Goal: Information Seeking & Learning: Compare options

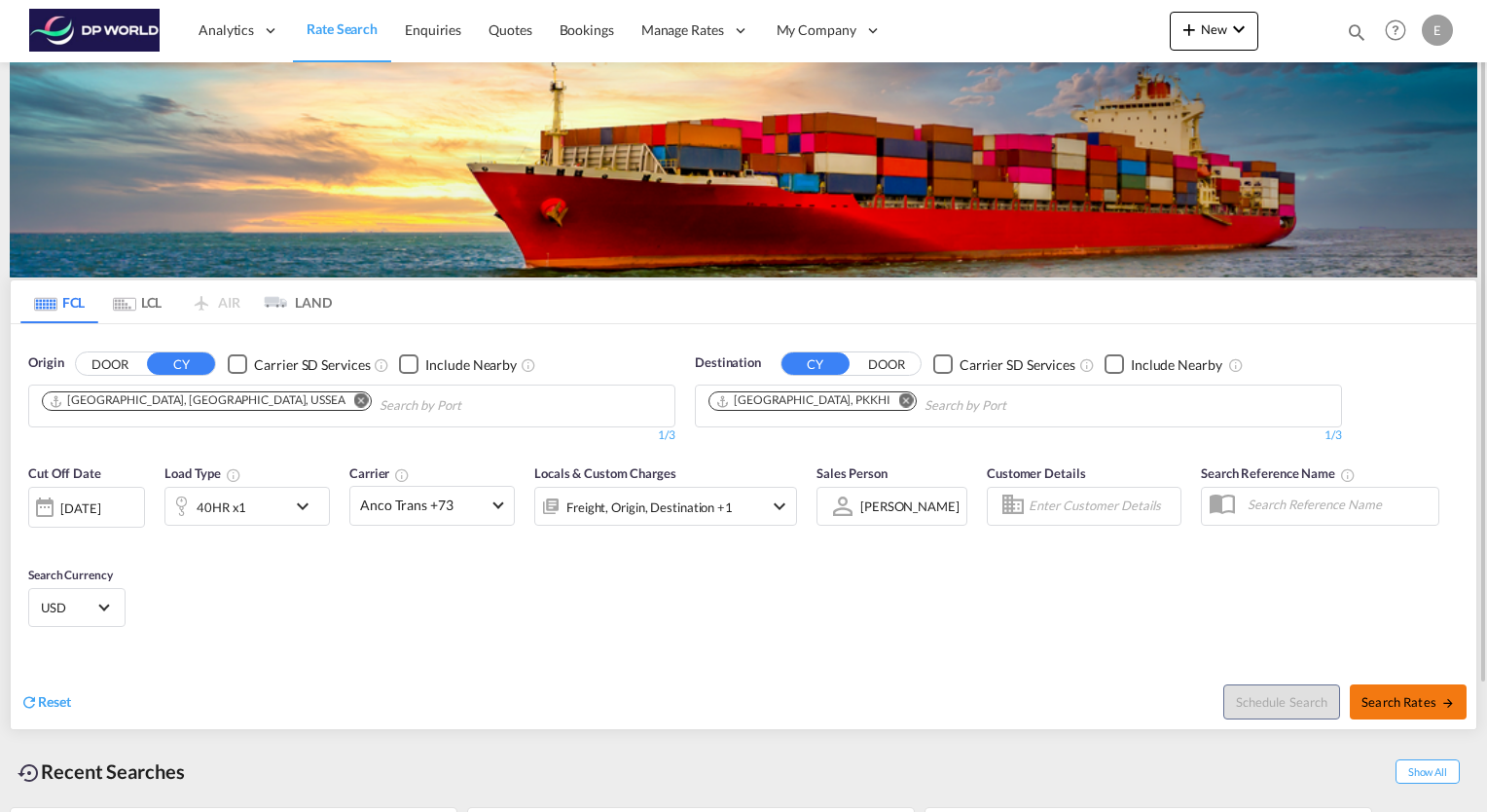
click at [1434, 706] on span "Search Rates" at bounding box center [1409, 702] width 93 height 16
type input "USSEA to PKKHI / [DATE]"
click at [354, 403] on md-icon "Remove" at bounding box center [361, 400] width 15 height 15
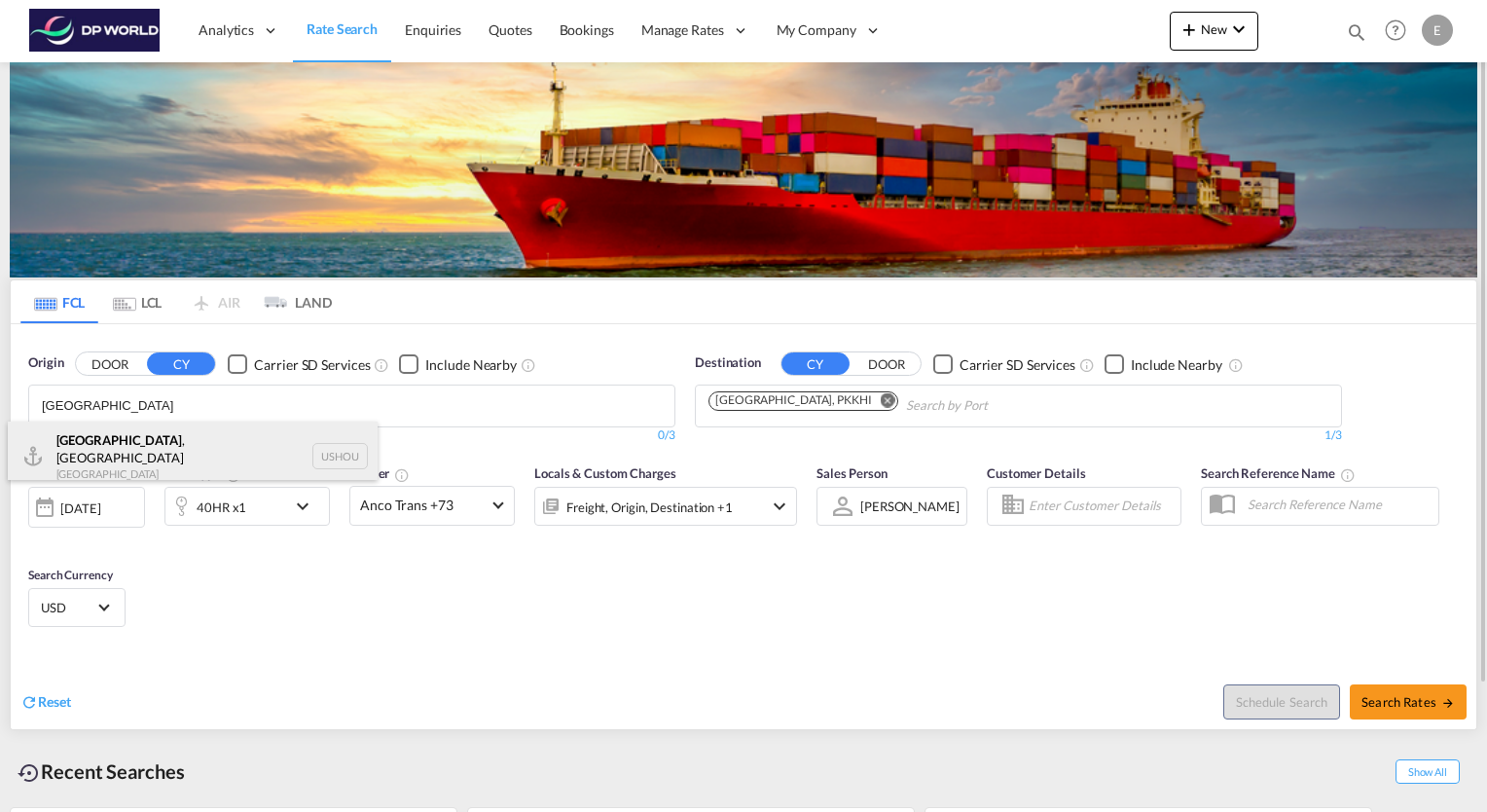
type input "[GEOGRAPHIC_DATA]"
click at [94, 451] on div "[GEOGRAPHIC_DATA] , [GEOGRAPHIC_DATA] [GEOGRAPHIC_DATA] USHOU" at bounding box center [193, 457] width 370 height 70
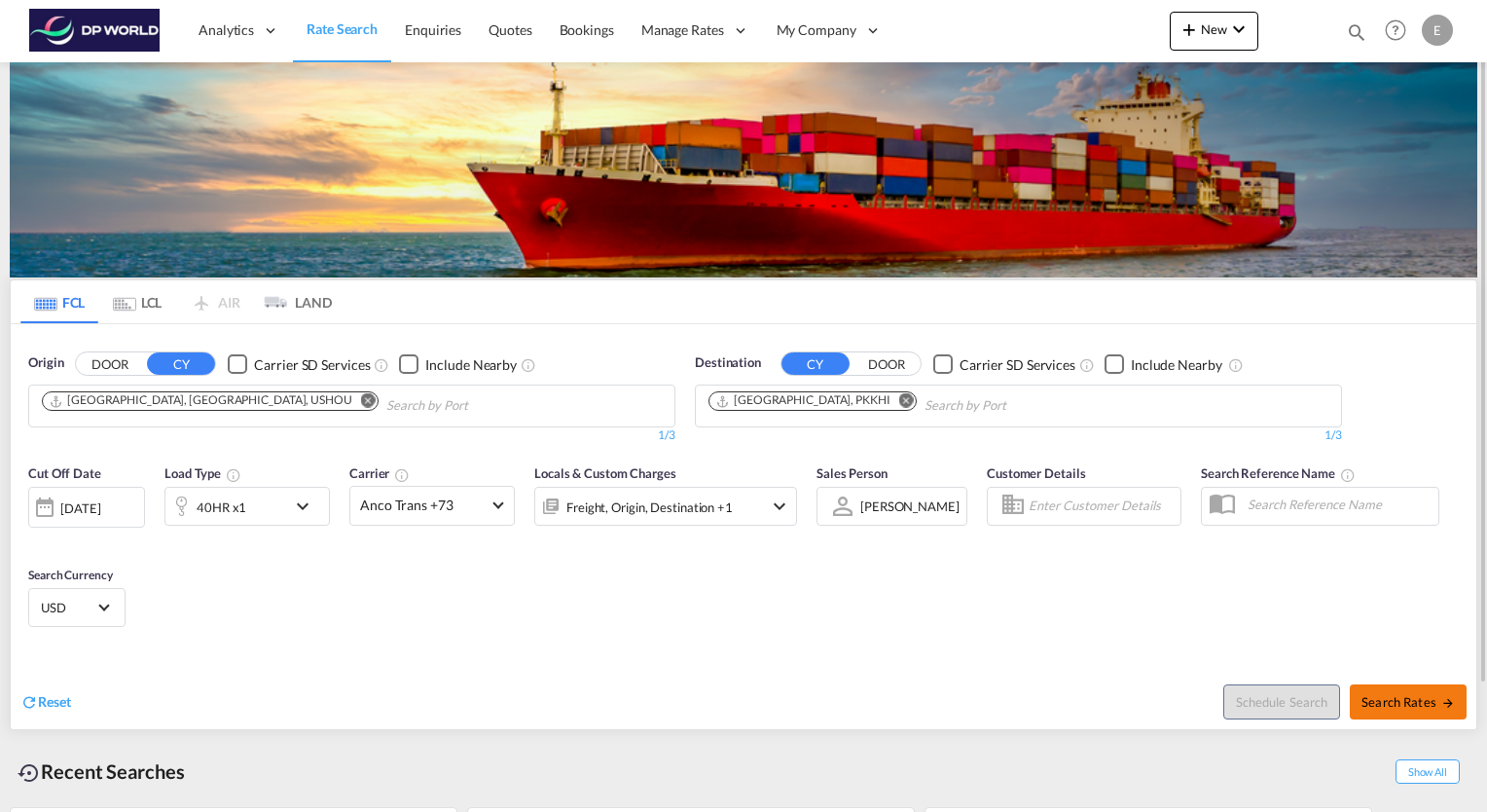
click at [1423, 694] on span "Search Rates" at bounding box center [1409, 702] width 93 height 16
type input "USHOU to PKKHI / [DATE]"
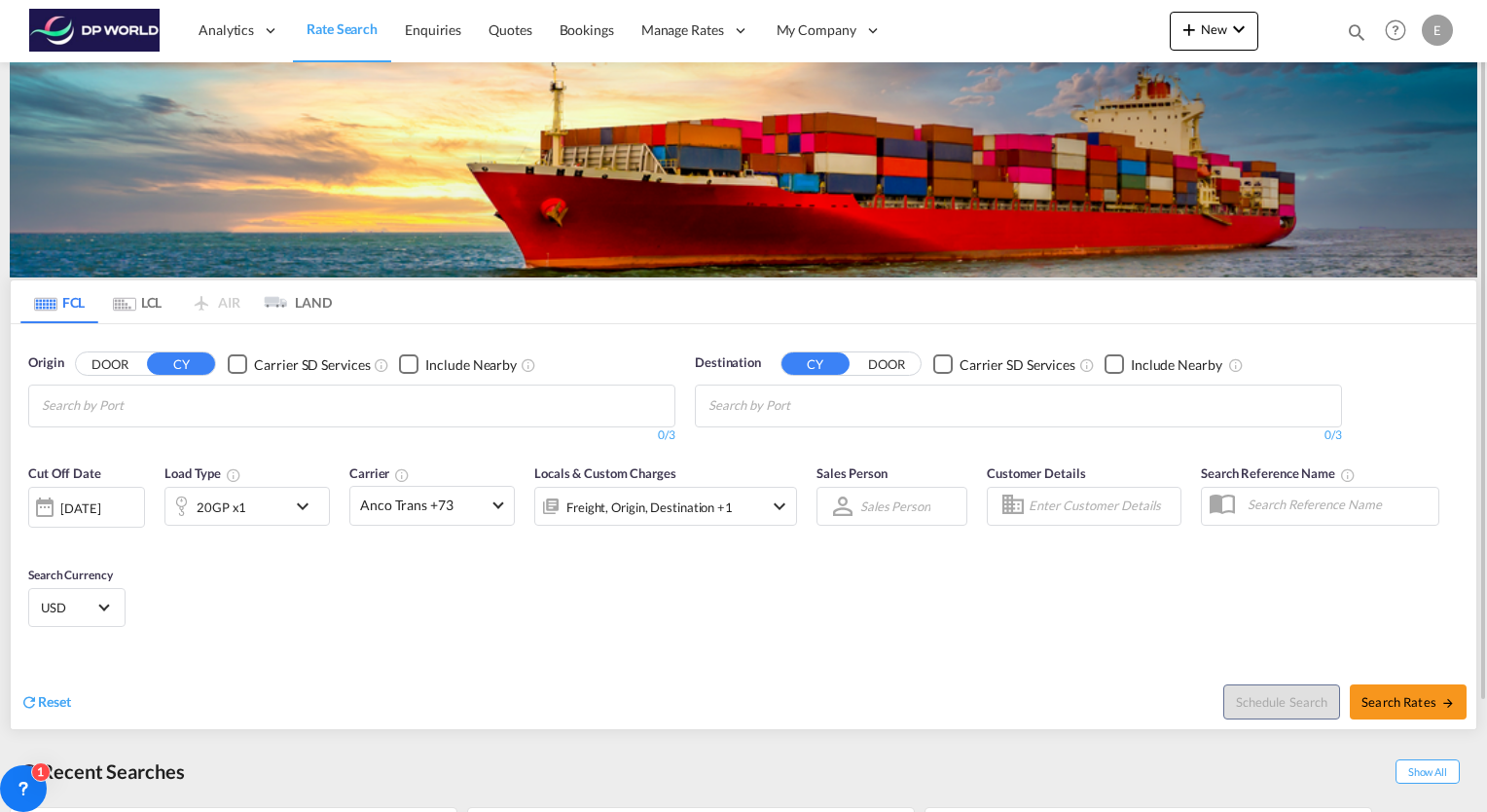
click at [299, 504] on md-icon "icon-chevron-down" at bounding box center [307, 506] width 33 height 24
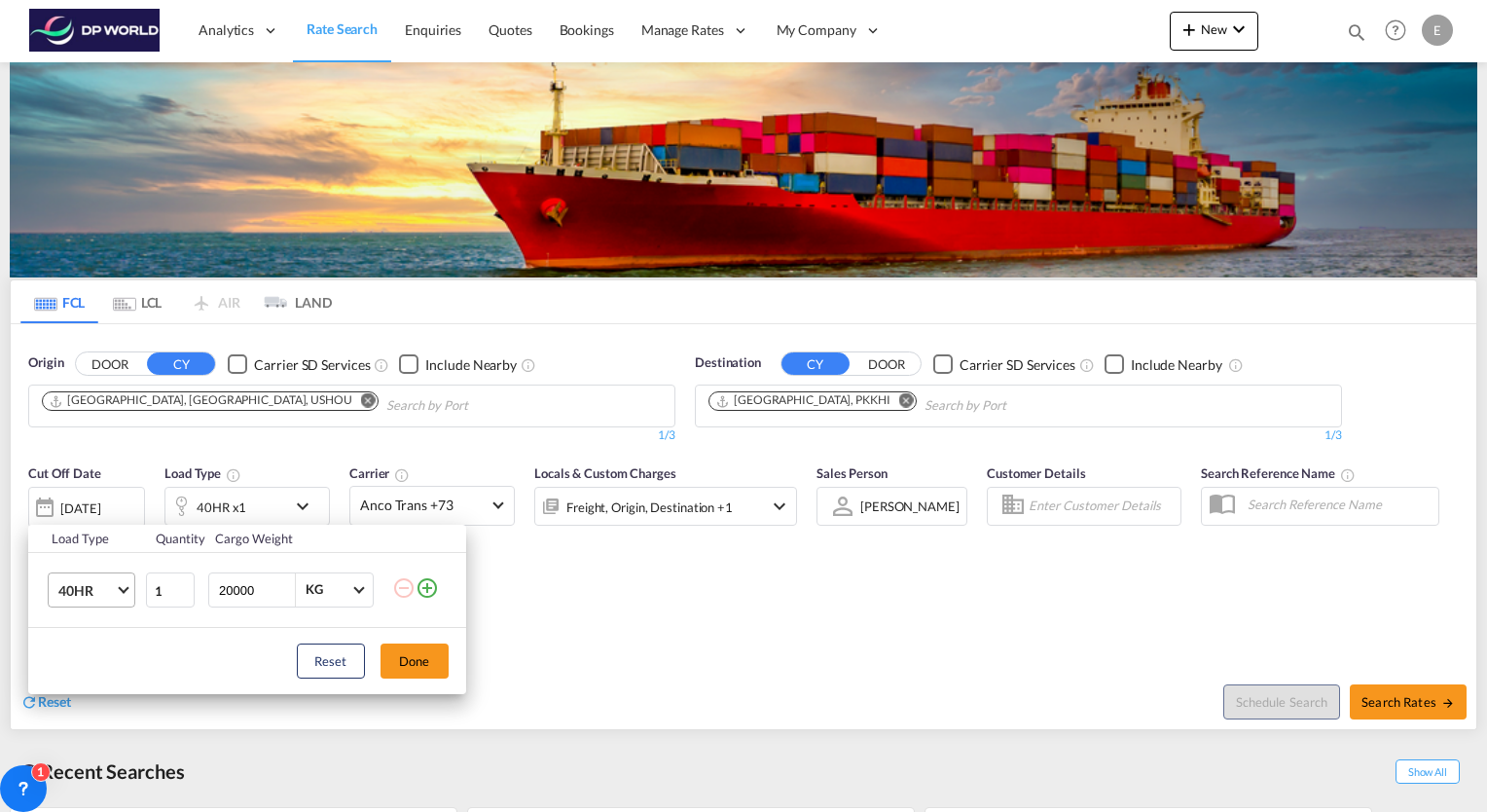
click at [125, 596] on md-select-value "40HR" at bounding box center [95, 590] width 77 height 33
click at [97, 539] on md-option "40GP" at bounding box center [107, 535] width 132 height 47
click at [407, 658] on button "Done" at bounding box center [414, 660] width 68 height 35
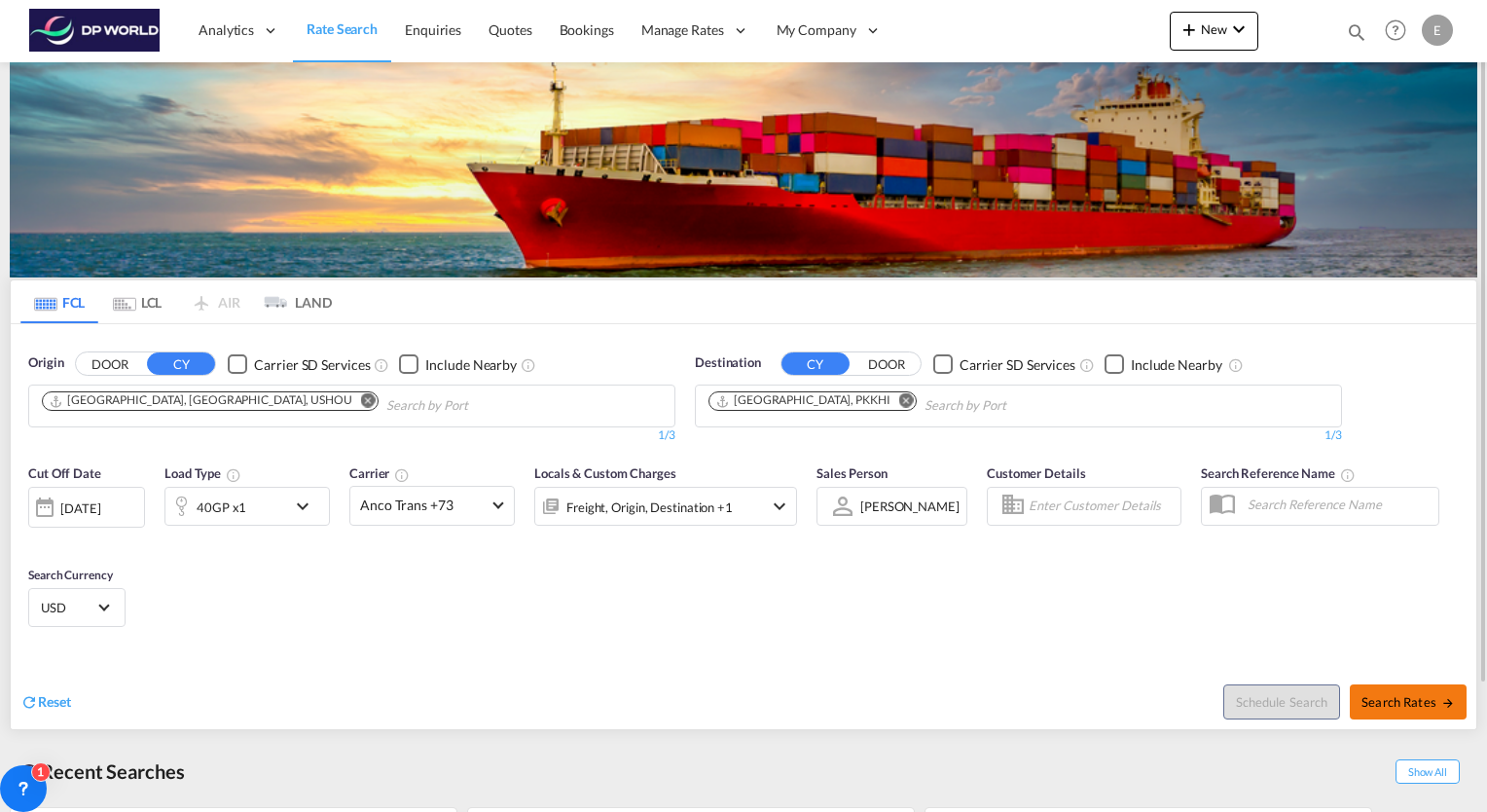
click at [1434, 703] on span "Search Rates" at bounding box center [1409, 702] width 93 height 16
type input "USHOU to PKKHI / [DATE]"
